Goal: Task Accomplishment & Management: Manage account settings

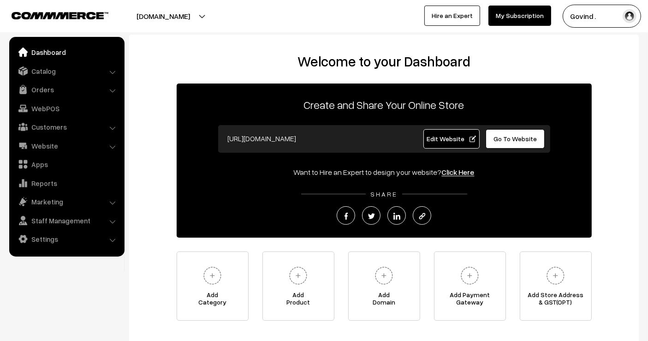
click at [44, 89] on link "Orders" at bounding box center [67, 89] width 110 height 17
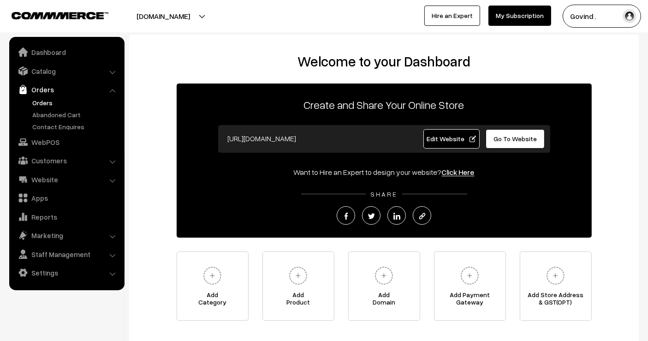
click at [44, 100] on link "Orders" at bounding box center [75, 103] width 91 height 10
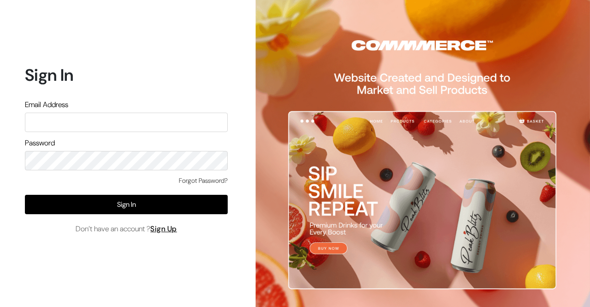
click at [109, 124] on input "text" at bounding box center [126, 121] width 203 height 19
type input "shop4cows@gmail.com"
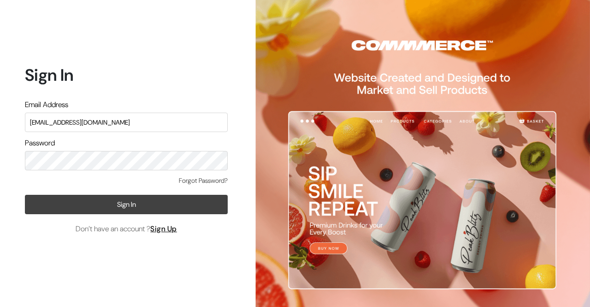
click at [118, 206] on button "Sign In" at bounding box center [126, 204] width 203 height 19
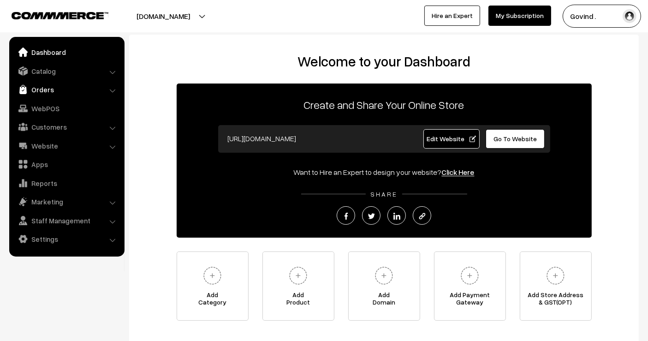
click at [42, 88] on link "Orders" at bounding box center [67, 89] width 110 height 17
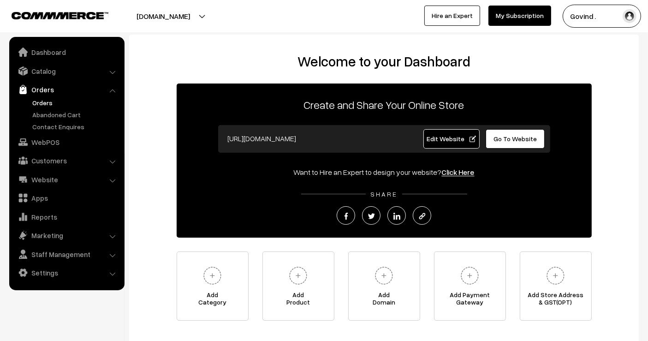
click at [47, 100] on link "Orders" at bounding box center [75, 103] width 91 height 10
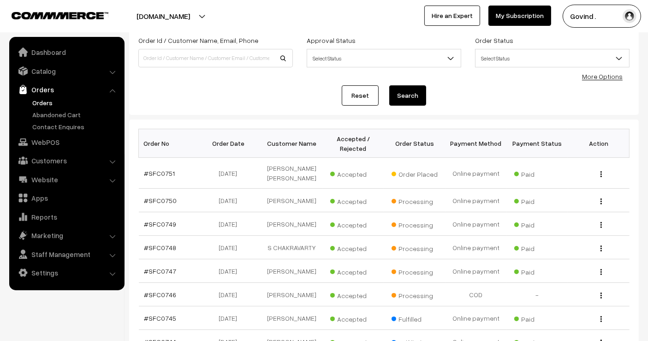
scroll to position [63, 0]
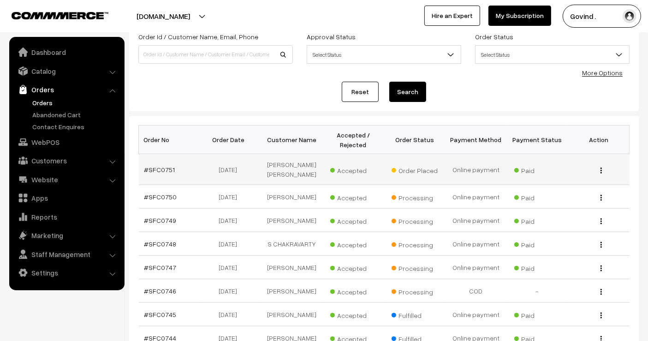
click at [600, 169] on button "button" at bounding box center [601, 169] width 2 height 7
click at [556, 180] on link "View" at bounding box center [559, 183] width 78 height 20
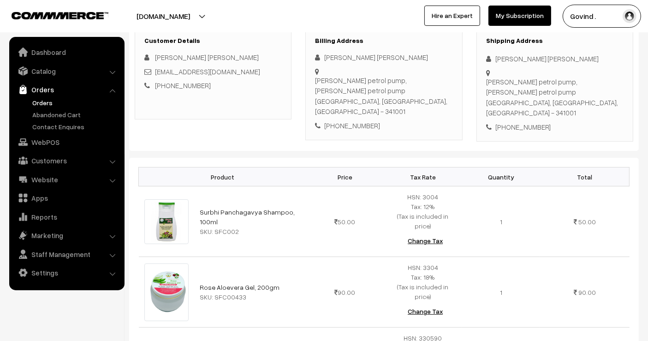
scroll to position [146, 0]
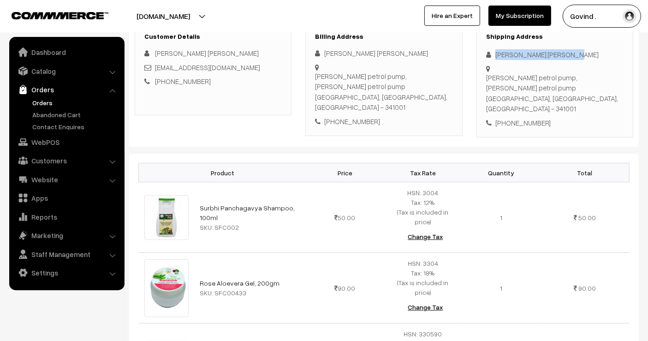
drag, startPoint x: 496, startPoint y: 56, endPoint x: 552, endPoint y: 51, distance: 56.5
click at [552, 51] on div "[PERSON_NAME] [PERSON_NAME]" at bounding box center [554, 54] width 137 height 11
copy div "Vijay saini Vijay saini"
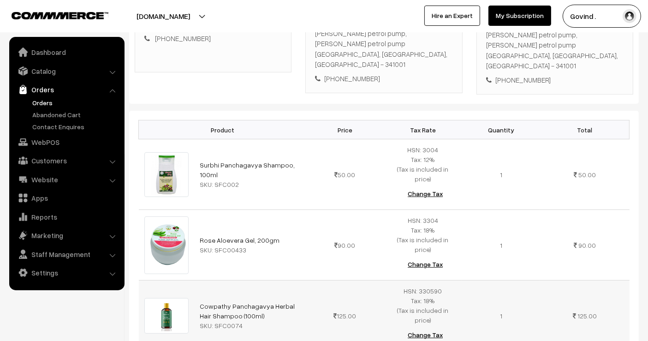
scroll to position [187, 0]
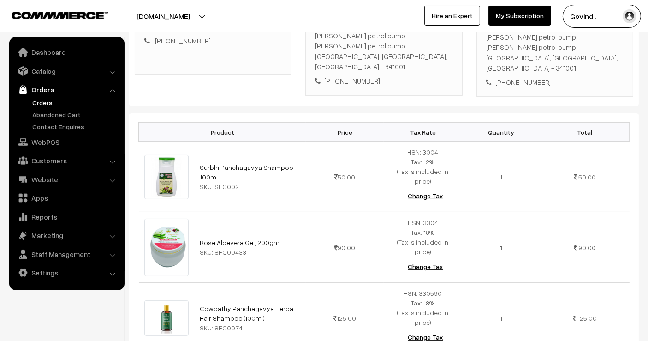
click at [43, 100] on link "Orders" at bounding box center [75, 103] width 91 height 10
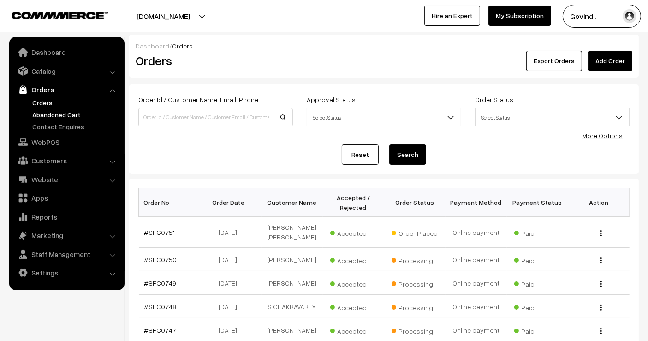
click at [62, 118] on link "Abandoned Cart" at bounding box center [75, 115] width 91 height 10
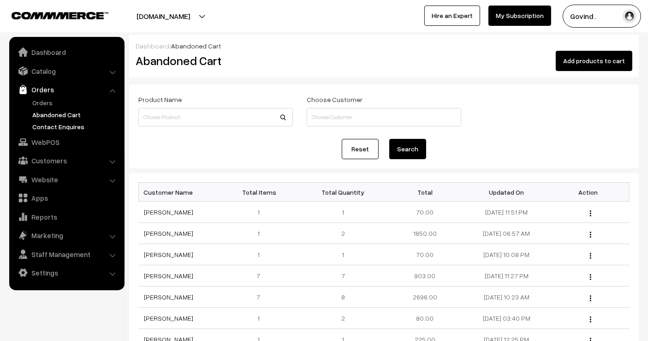
click at [71, 127] on link "Contact Enquires" at bounding box center [75, 127] width 91 height 10
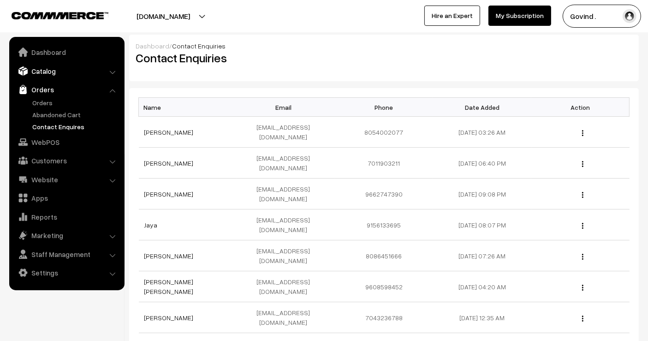
click at [49, 70] on link "Catalog" at bounding box center [67, 71] width 110 height 17
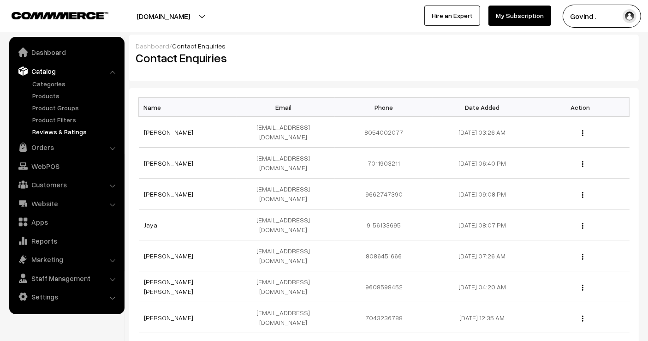
click at [54, 127] on link "Reviews & Ratings" at bounding box center [75, 132] width 91 height 10
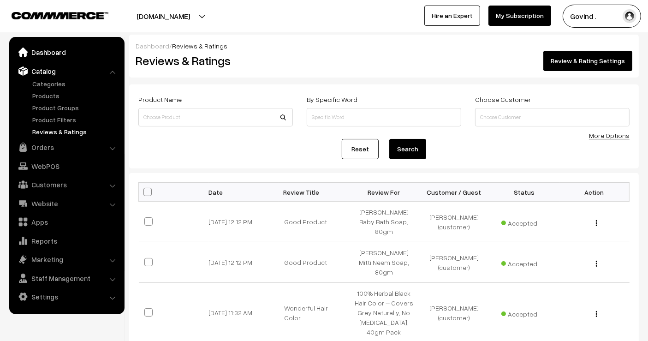
click at [51, 55] on link "Dashboard" at bounding box center [67, 52] width 110 height 17
